Goal: Information Seeking & Learning: Learn about a topic

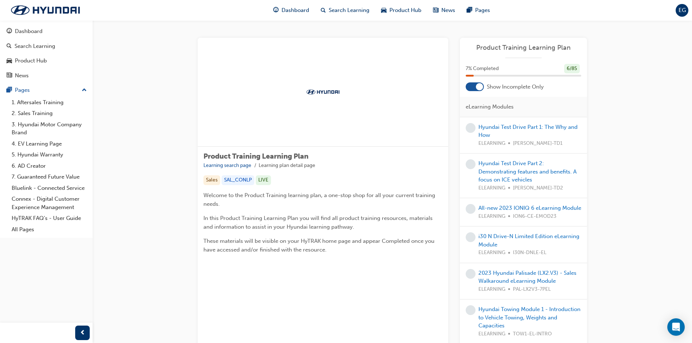
scroll to position [1525, 0]
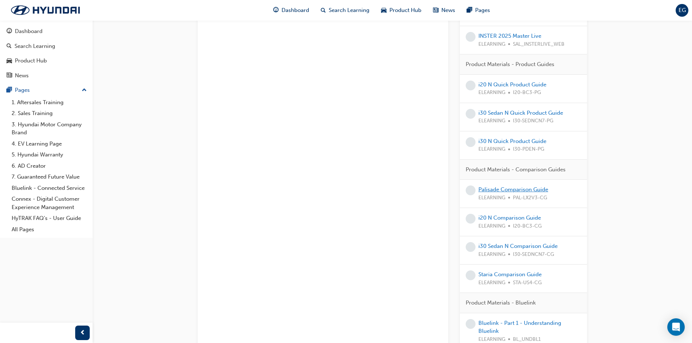
click at [515, 192] on link "Palisade Comparison Guide" at bounding box center [513, 189] width 70 height 7
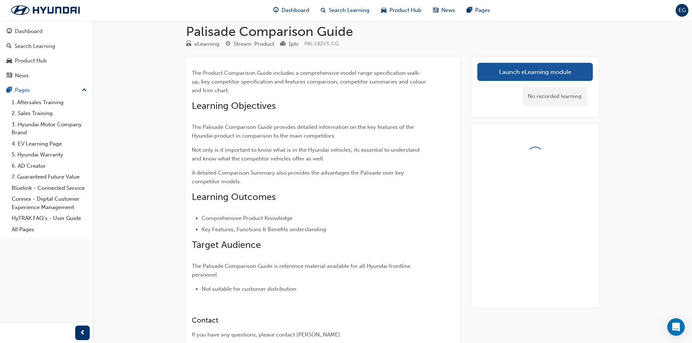
scroll to position [8, 0]
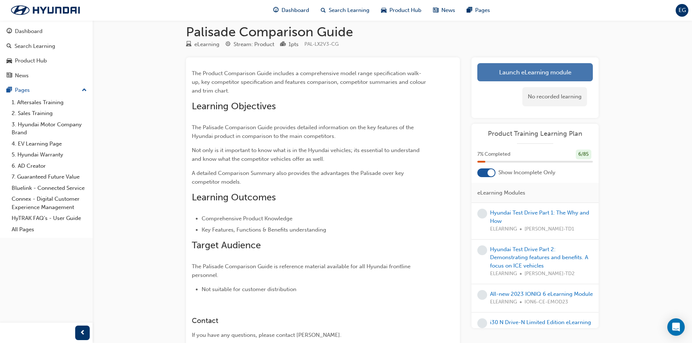
click at [544, 76] on link "Launch eLearning module" at bounding box center [534, 72] width 115 height 18
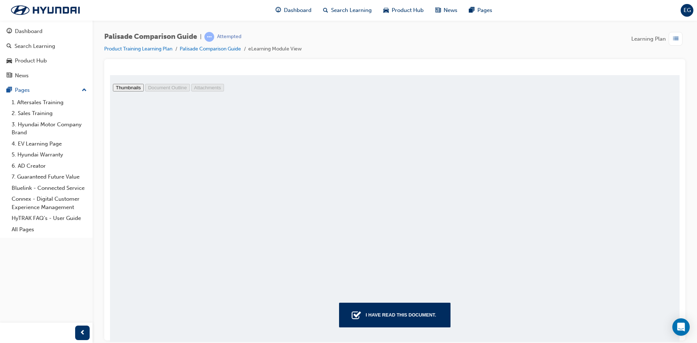
type input "16"
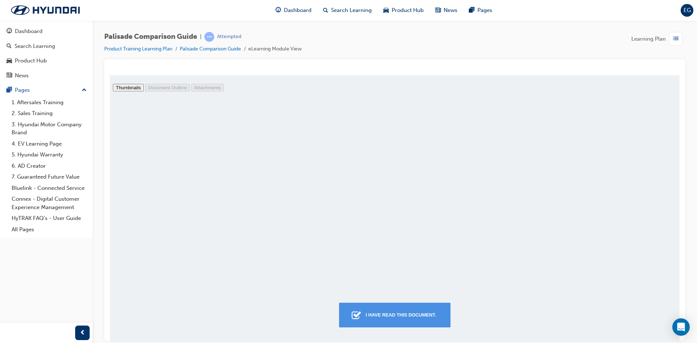
click at [403, 313] on div "I have read this document." at bounding box center [401, 314] width 76 height 13
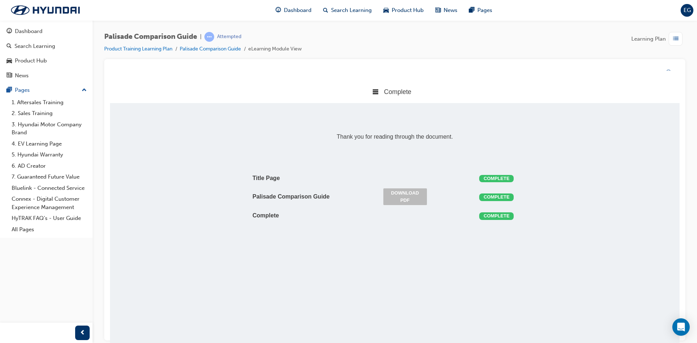
scroll to position [154, 581]
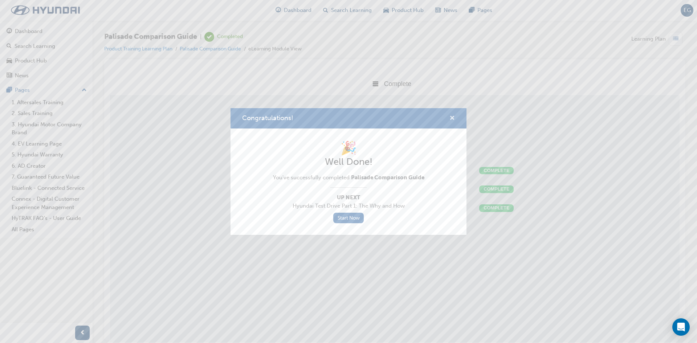
click at [452, 116] on span "cross-icon" at bounding box center [452, 118] width 5 height 7
